Goal: Task Accomplishment & Management: Manage account settings

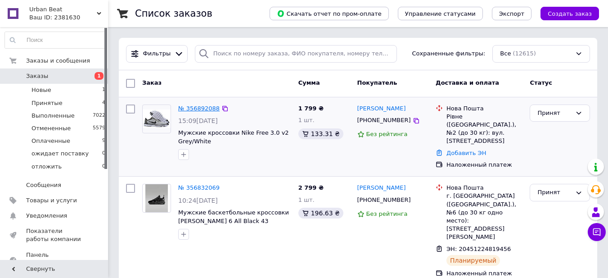
click at [191, 106] on link "№ 356892088" at bounding box center [198, 108] width 41 height 7
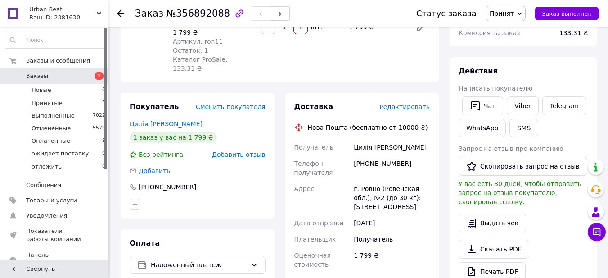
scroll to position [135, 0]
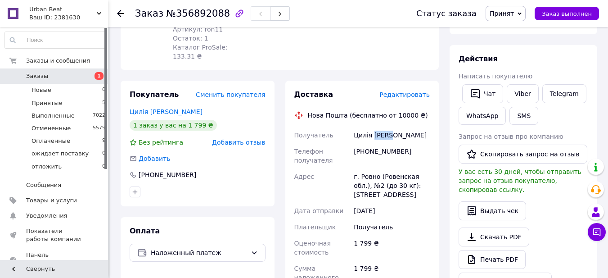
drag, startPoint x: 384, startPoint y: 116, endPoint x: 373, endPoint y: 116, distance: 11.2
click at [373, 127] on div "Цилія [PERSON_NAME]" at bounding box center [392, 135] width 80 height 16
copy div "[PERSON_NAME]"
drag, startPoint x: 369, startPoint y: 118, endPoint x: 353, endPoint y: 120, distance: 16.7
click at [353, 127] on div "Цилія [PERSON_NAME]" at bounding box center [392, 135] width 80 height 16
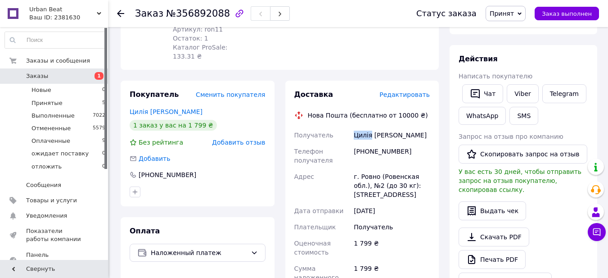
copy div "Цилія"
drag, startPoint x: 391, startPoint y: 132, endPoint x: 355, endPoint y: 138, distance: 36.8
click at [355, 143] on div "[PHONE_NUMBER]" at bounding box center [392, 155] width 80 height 25
copy div "[PHONE_NUMBER]"
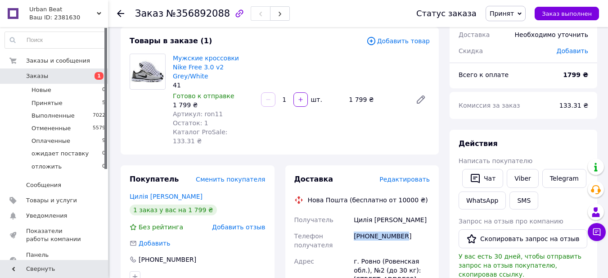
scroll to position [45, 0]
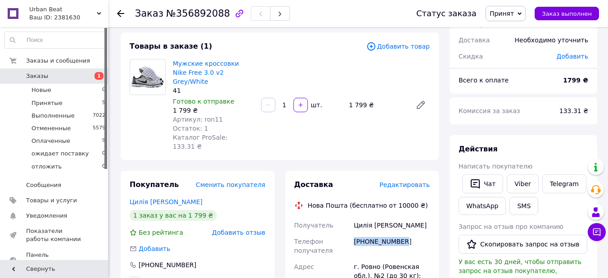
click at [73, 74] on span "Заказы" at bounding box center [54, 76] width 57 height 8
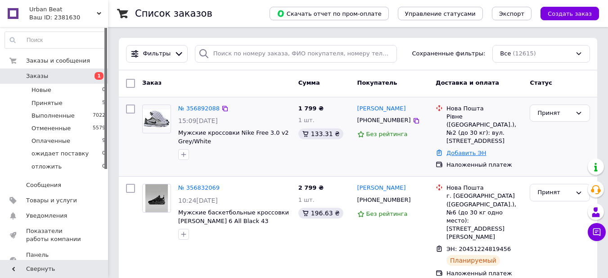
click at [465, 149] on link "Добавить ЭН" at bounding box center [466, 152] width 40 height 7
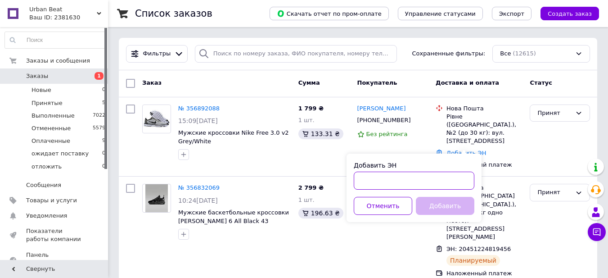
paste input "20451225172826"
type input "20451225172826"
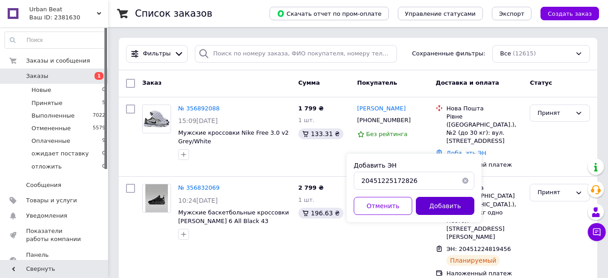
click at [433, 203] on button "Добавить" at bounding box center [445, 206] width 58 height 18
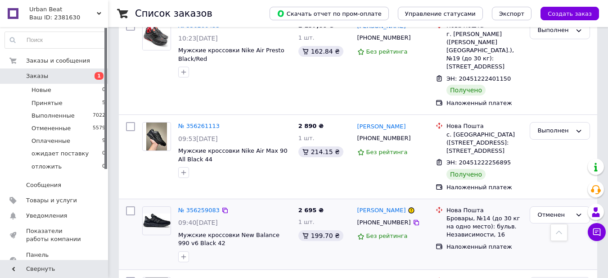
scroll to position [1510, 0]
